Goal: Information Seeking & Learning: Find specific fact

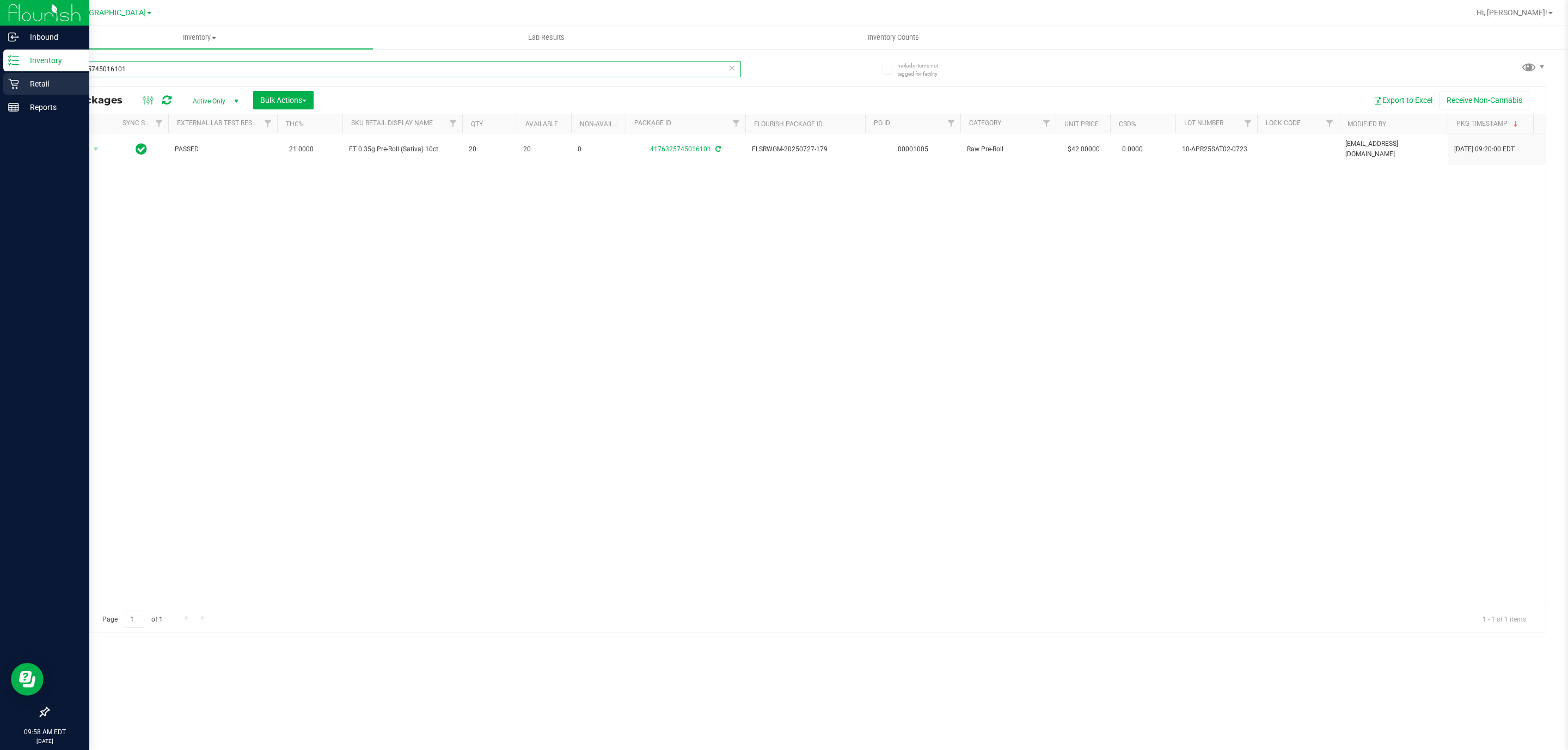
drag, startPoint x: 140, startPoint y: 64, endPoint x: 0, endPoint y: 89, distance: 142.2
click at [0, 89] on div "Inbound Inventory Retail Reports 09:58 AM EDT [DATE] 08/19 [GEOGRAPHIC_DATA] WC…" at bounding box center [784, 375] width 1568 height 750
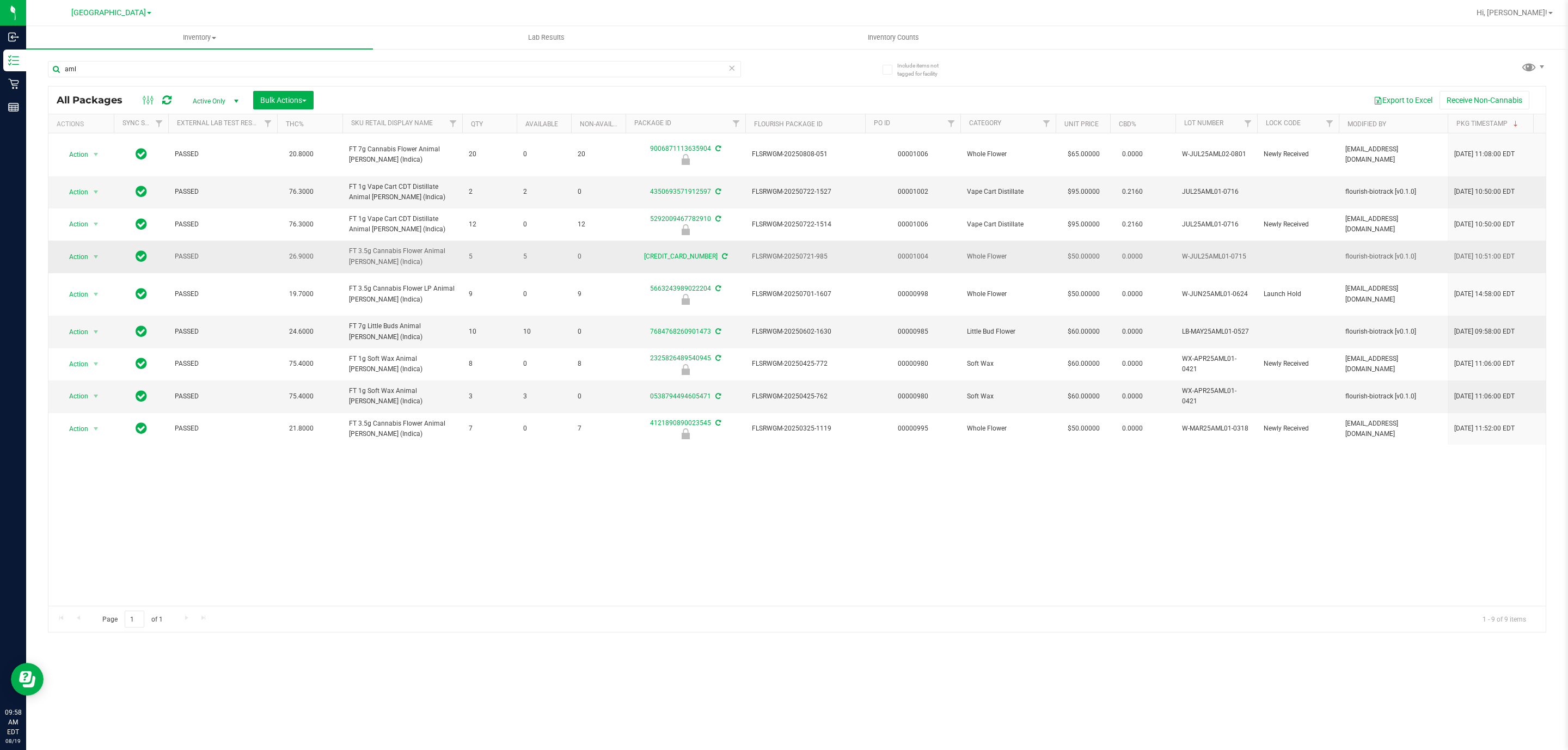
drag, startPoint x: 387, startPoint y: 255, endPoint x: 324, endPoint y: 254, distance: 63.0
copy tr "FT 3.5g Cannabis Flower Animal [PERSON_NAME] (Indica)"
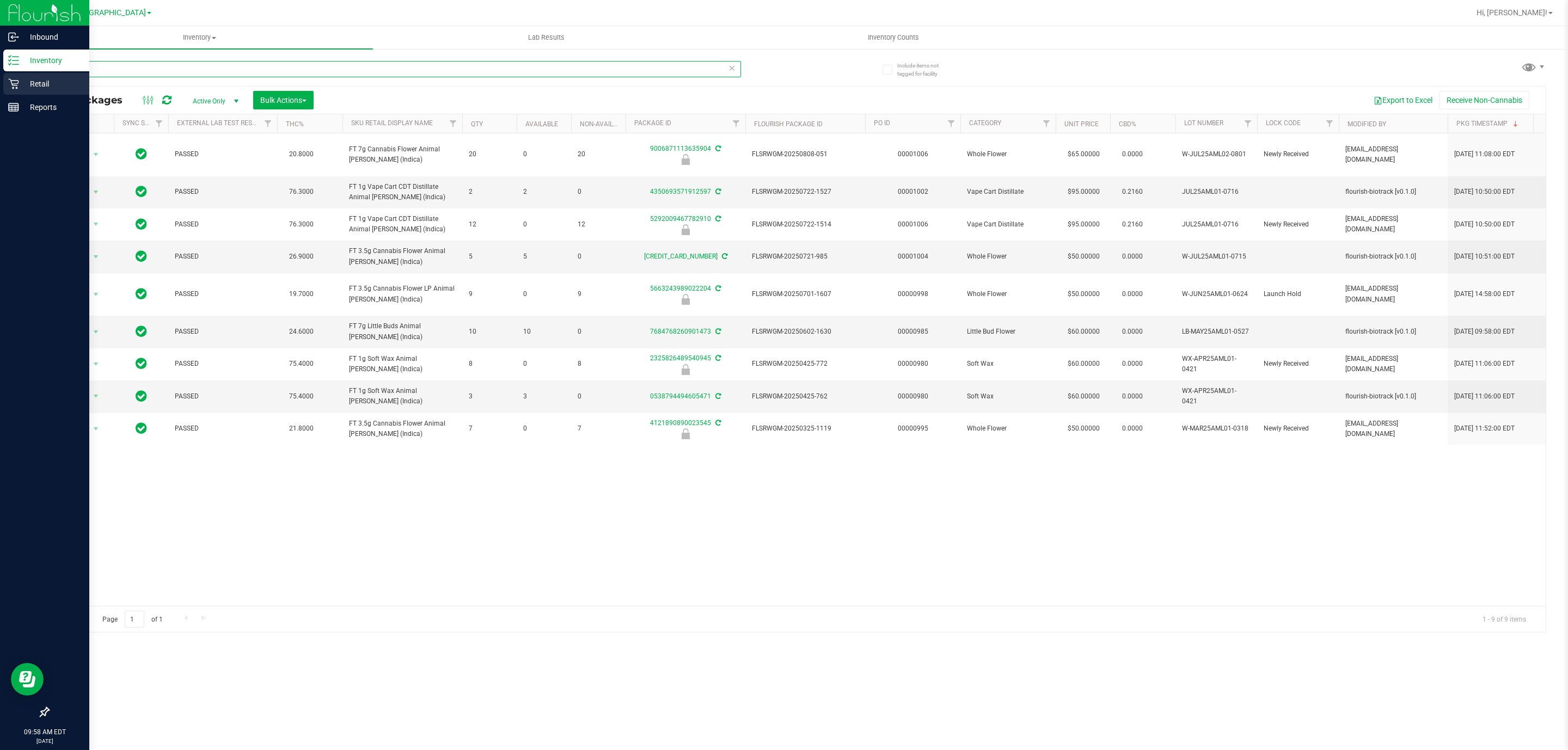
drag, startPoint x: 112, startPoint y: 65, endPoint x: 0, endPoint y: 74, distance: 112.4
click at [0, 74] on div "Inbound Inventory Retail Reports 09:58 AM EDT [DATE] 08/19 [GEOGRAPHIC_DATA] WC…" at bounding box center [784, 375] width 1568 height 750
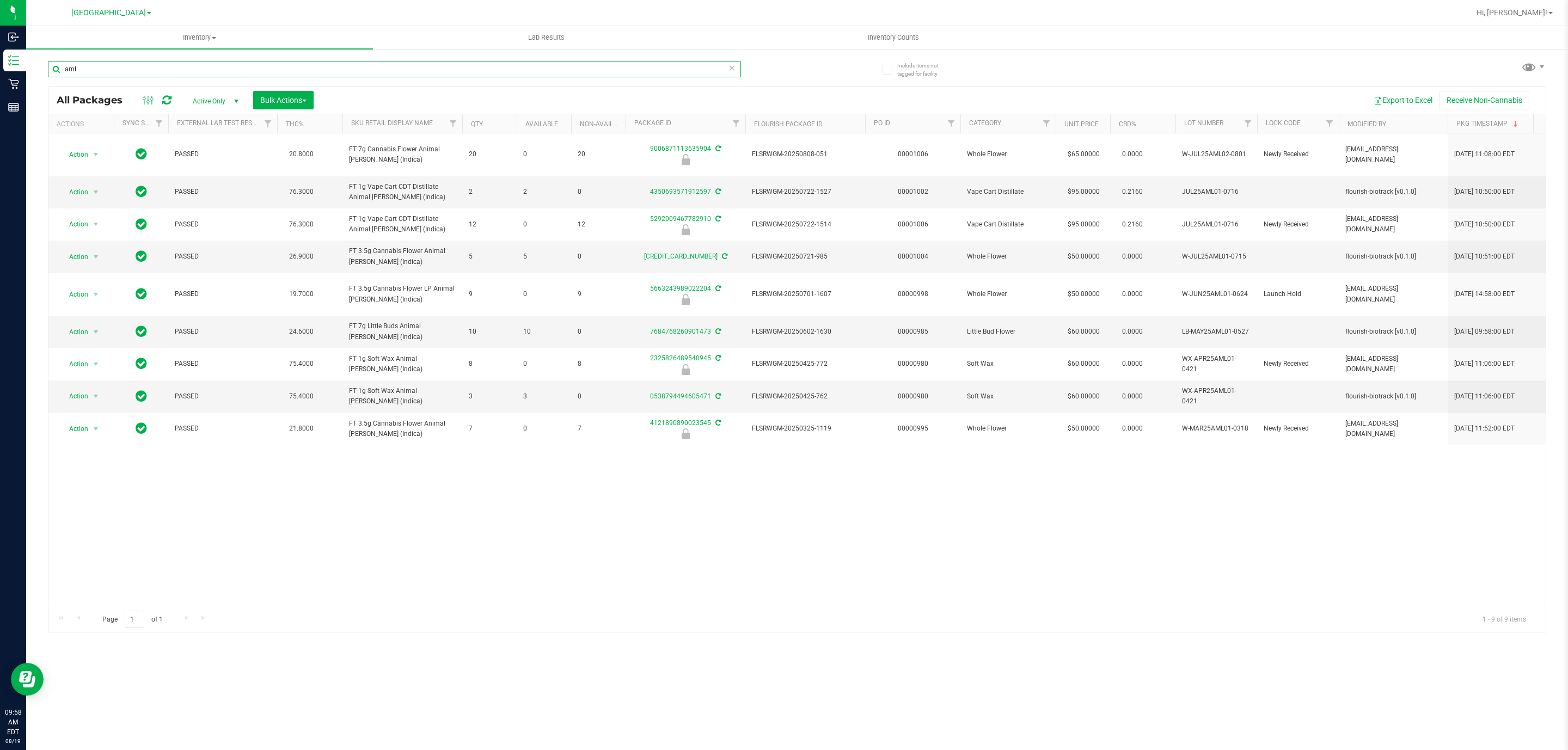
paste input "FT 3.5g Cannabis Flower Animal [PERSON_NAME] (Indica)"
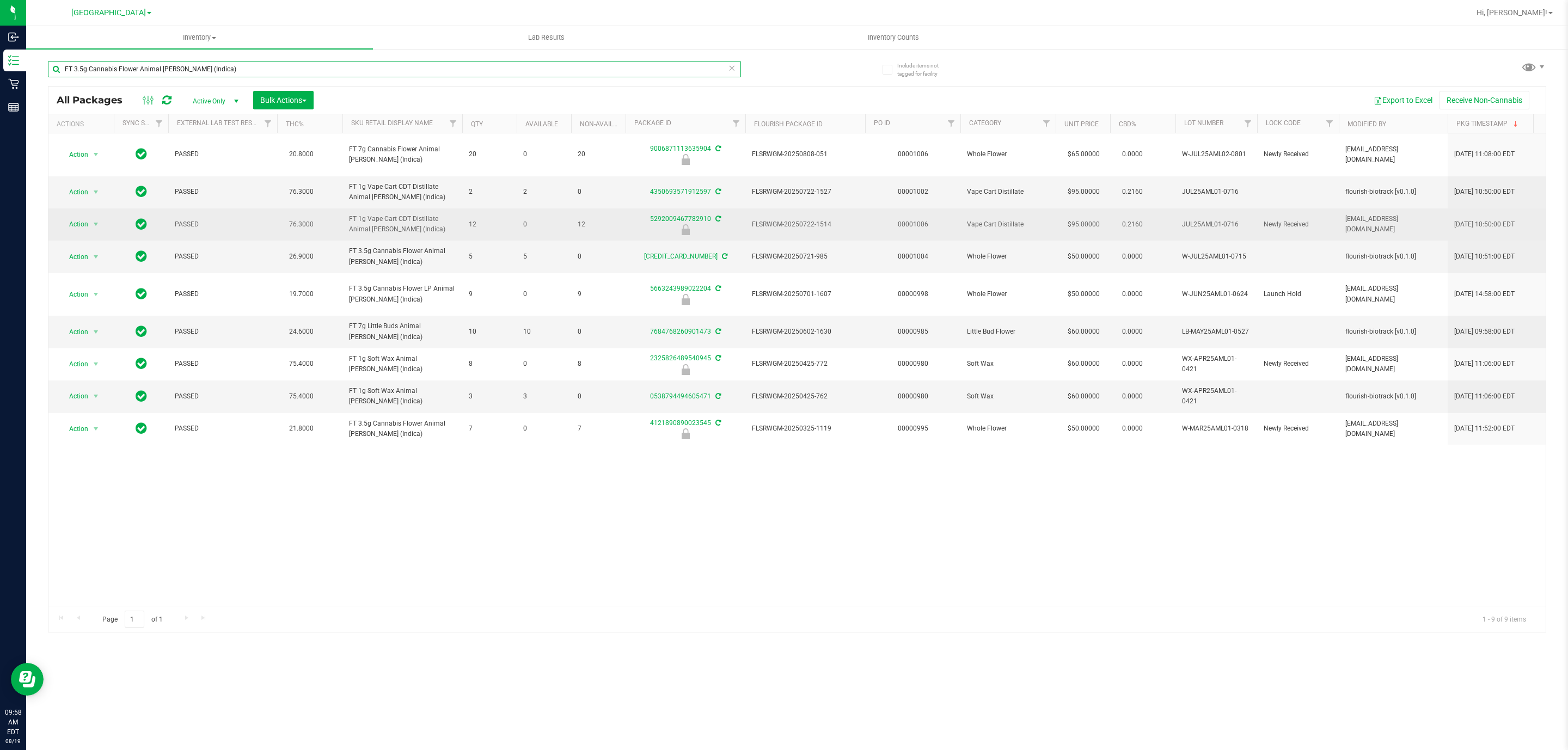
type input "FT 3.5g Cannabis Flower Animal [PERSON_NAME] (Indica)"
